Goal: Task Accomplishment & Management: Manage account settings

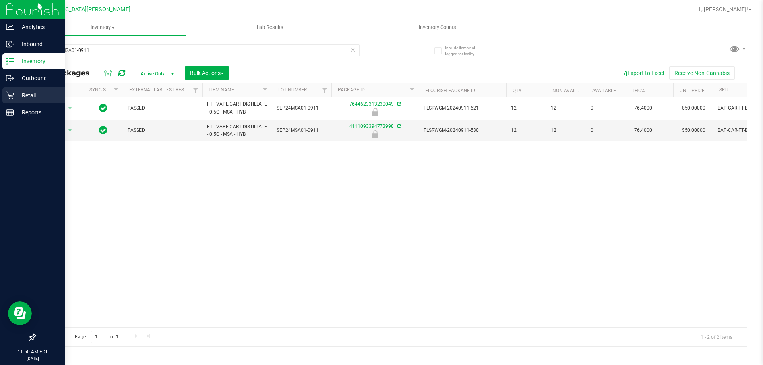
click at [14, 97] on icon at bounding box center [10, 95] width 8 height 8
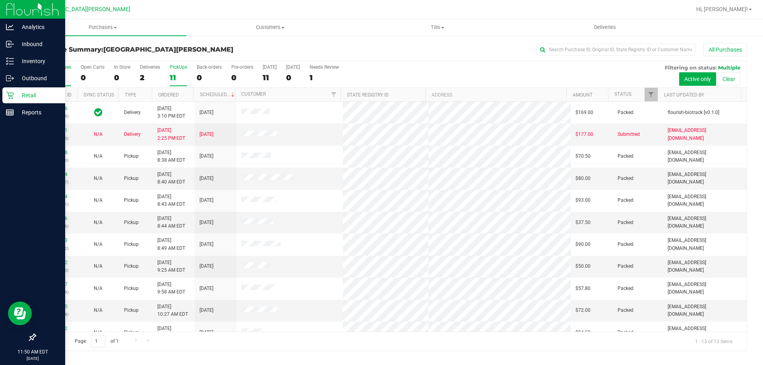
click at [174, 70] on label "PickUps 11" at bounding box center [178, 75] width 17 height 22
click at [0, 0] on input "PickUps 11" at bounding box center [0, 0] width 0 height 0
click at [116, 23] on uib-tab-heading "Purchases Summary of purchases Fulfillment All purchases" at bounding box center [102, 27] width 167 height 17
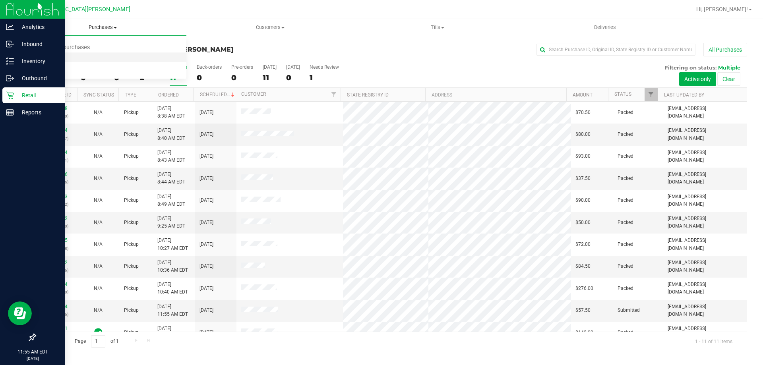
click at [67, 59] on span "Fulfillment" at bounding box center [43, 57] width 49 height 7
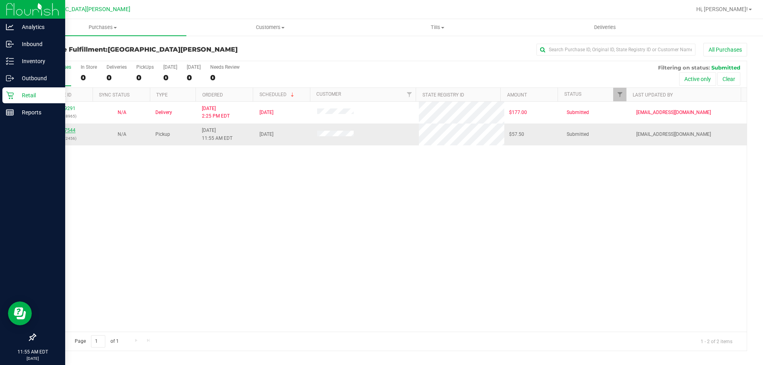
click at [68, 130] on link "11817544" at bounding box center [64, 131] width 22 height 6
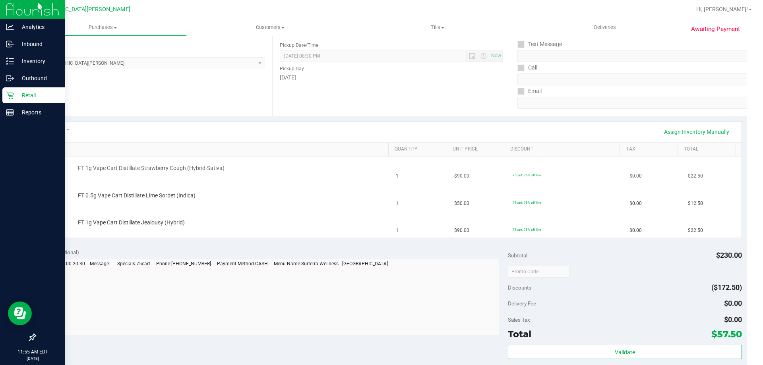
scroll to position [119, 0]
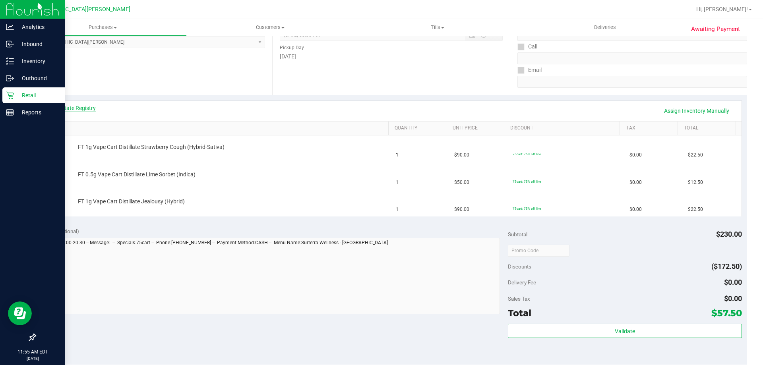
click at [70, 106] on link "View State Registry" at bounding box center [72, 108] width 48 height 8
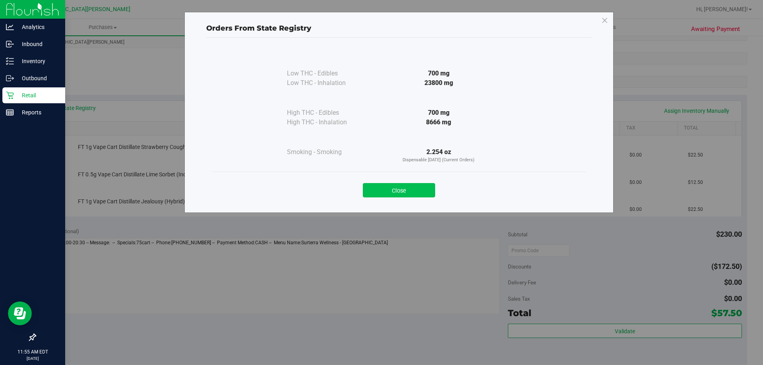
click at [399, 189] on button "Close" at bounding box center [399, 190] width 72 height 14
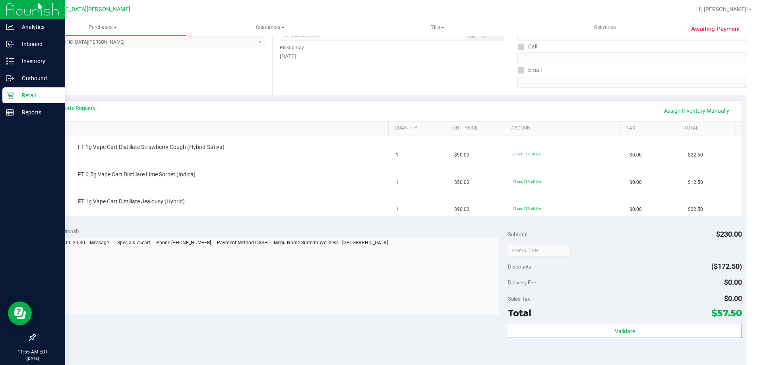
click at [348, 105] on div "View State Registry Assign Inventory Manually" at bounding box center [391, 111] width 686 height 14
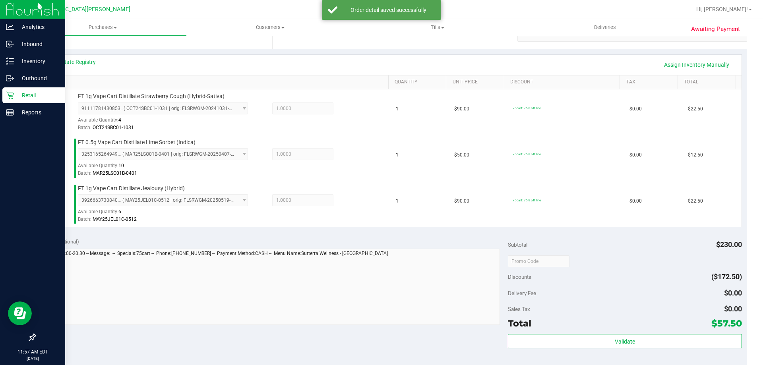
scroll to position [358, 0]
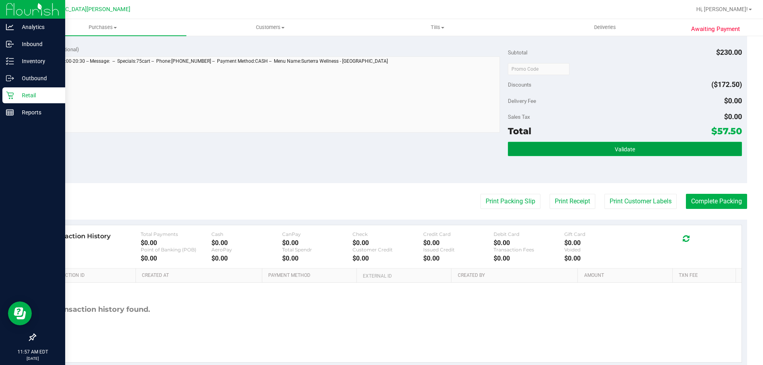
click at [620, 154] on button "Validate" at bounding box center [625, 149] width 234 height 14
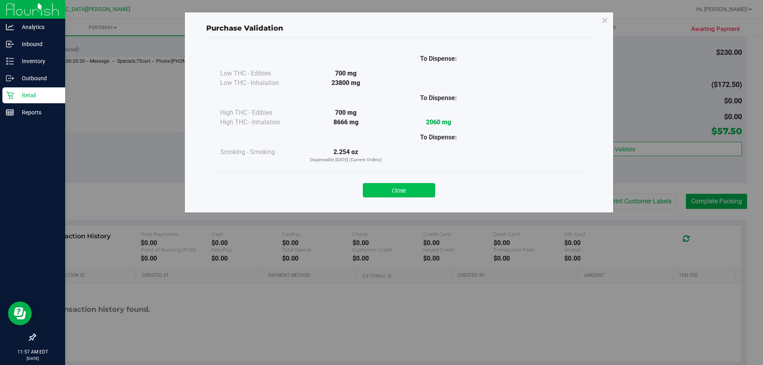
click at [393, 185] on button "Close" at bounding box center [399, 190] width 72 height 14
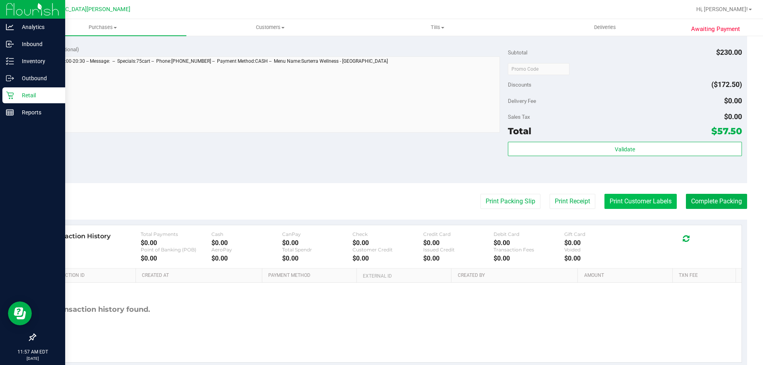
click at [632, 201] on button "Print Customer Labels" at bounding box center [640, 201] width 72 height 15
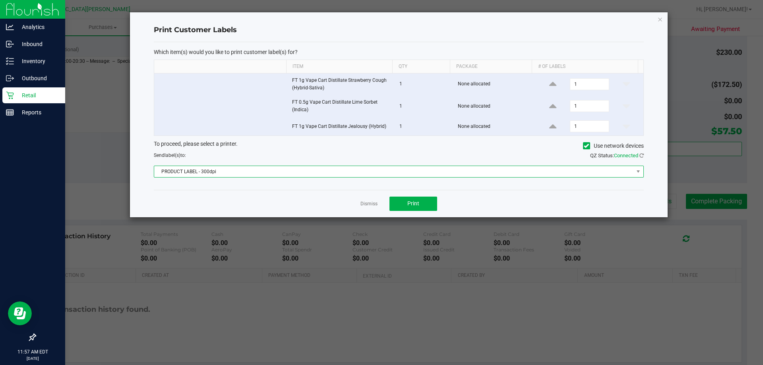
click at [379, 170] on span "PRODUCT LABEL - 300dpi" at bounding box center [393, 171] width 479 height 11
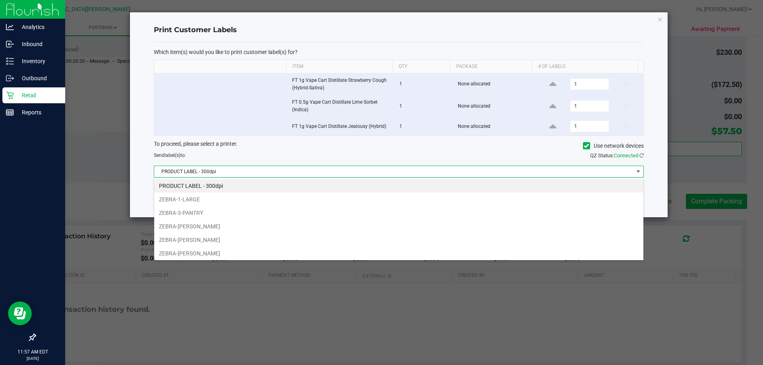
scroll to position [12, 490]
click at [196, 210] on li "ZEBRA-3-PANTRY" at bounding box center [398, 213] width 489 height 14
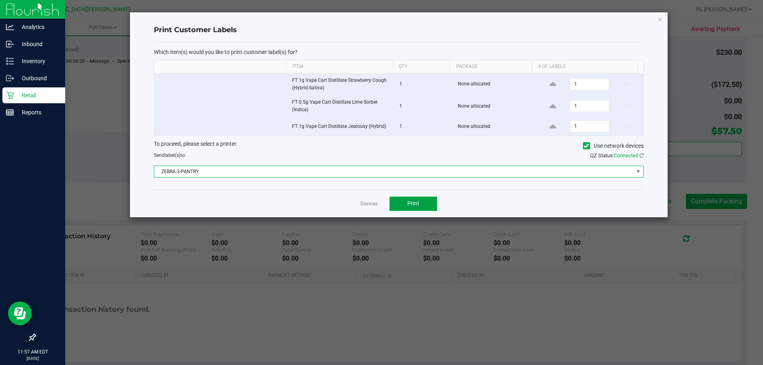
click at [409, 206] on span "Print" at bounding box center [413, 203] width 12 height 6
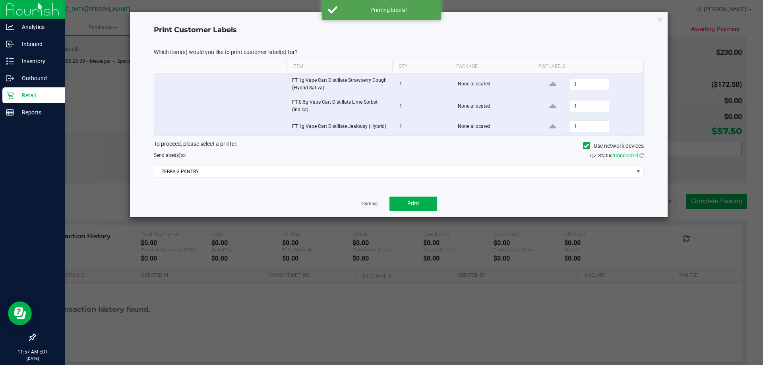
click at [368, 203] on link "Dismiss" at bounding box center [368, 204] width 17 height 7
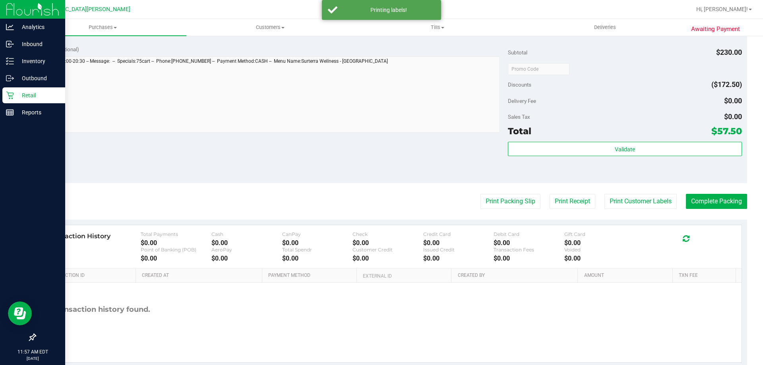
click at [347, 178] on div "Notes (optional) Subtotal $230.00 Discounts ($172.50) Delivery Fee $0.00 Sales …" at bounding box center [391, 111] width 712 height 143
click at [709, 201] on button "Complete Packing" at bounding box center [716, 201] width 61 height 15
